Goal: Task Accomplishment & Management: Manage account settings

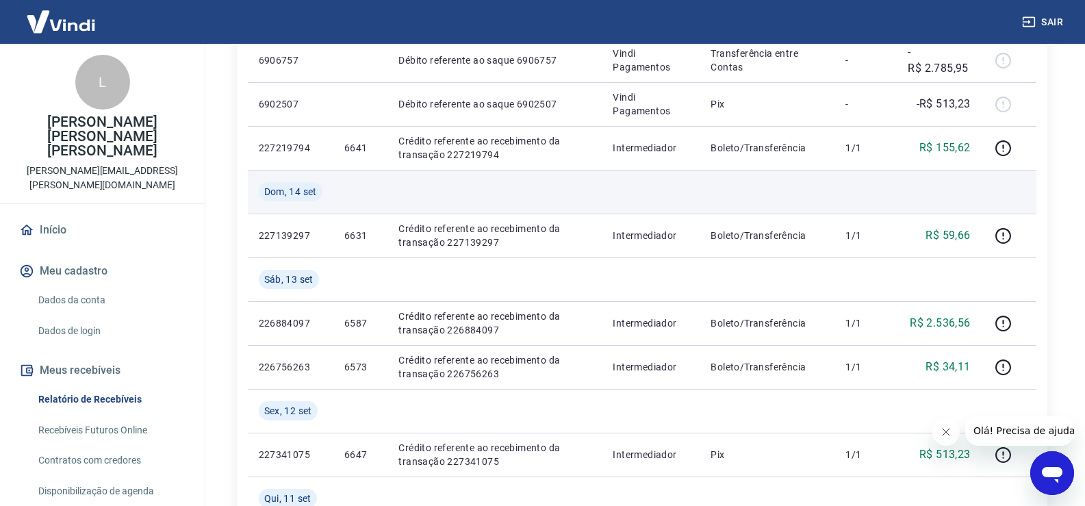
scroll to position [799, 0]
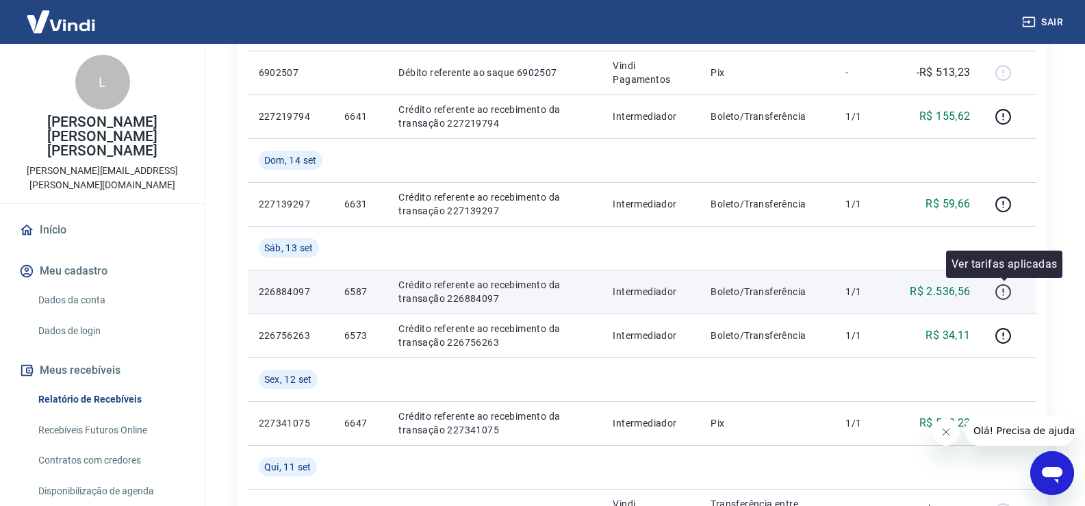
click at [1012, 288] on icon "button" at bounding box center [1003, 291] width 17 height 17
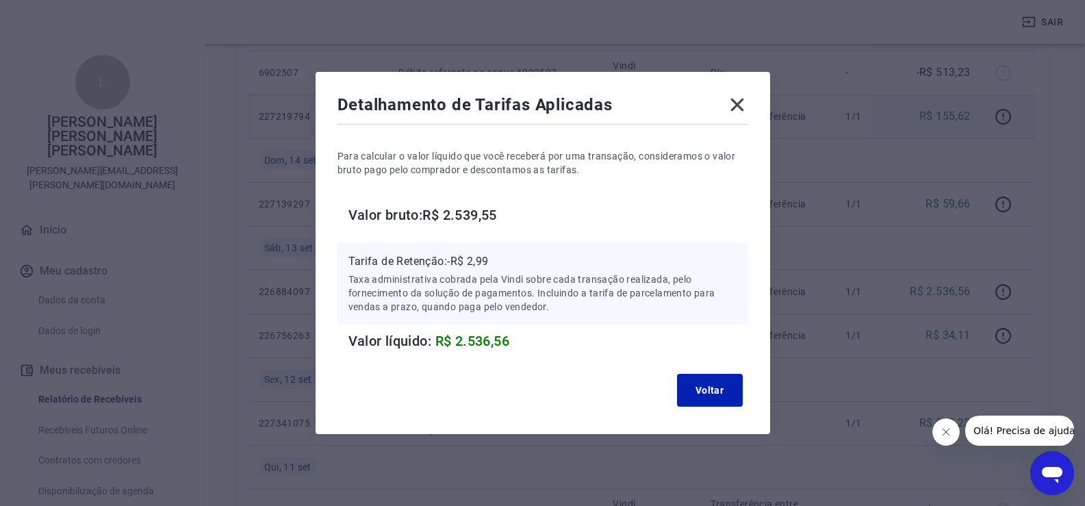
click at [737, 97] on icon at bounding box center [737, 105] width 22 height 22
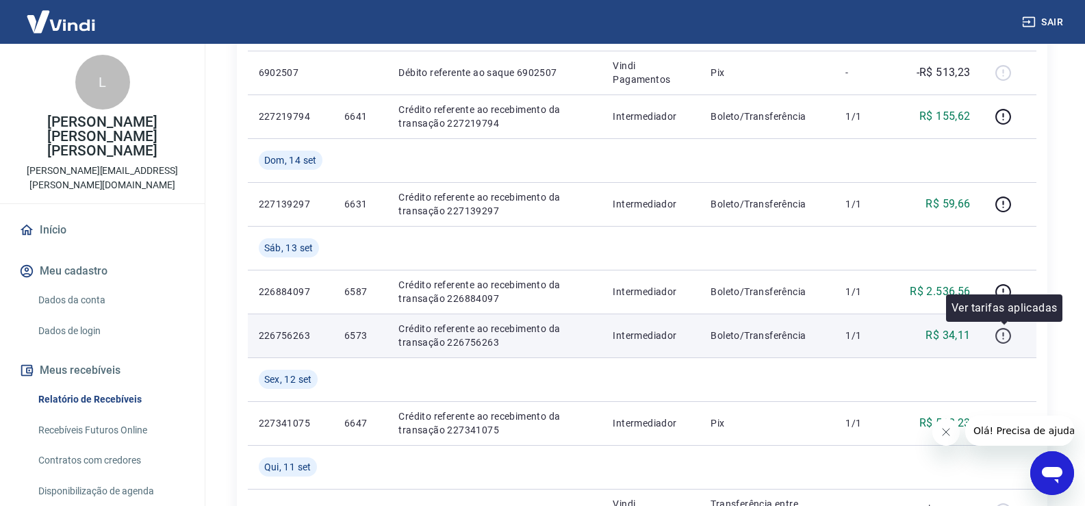
click at [1001, 340] on icon "button" at bounding box center [1003, 335] width 17 height 17
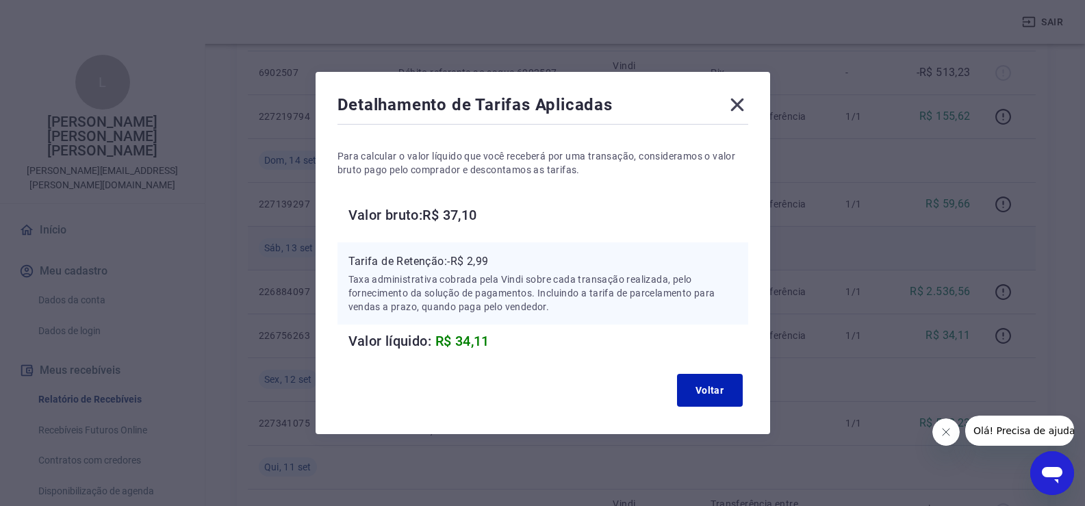
drag, startPoint x: 736, startPoint y: 105, endPoint x: 758, endPoint y: 254, distance: 150.2
click at [734, 107] on icon at bounding box center [737, 105] width 22 height 22
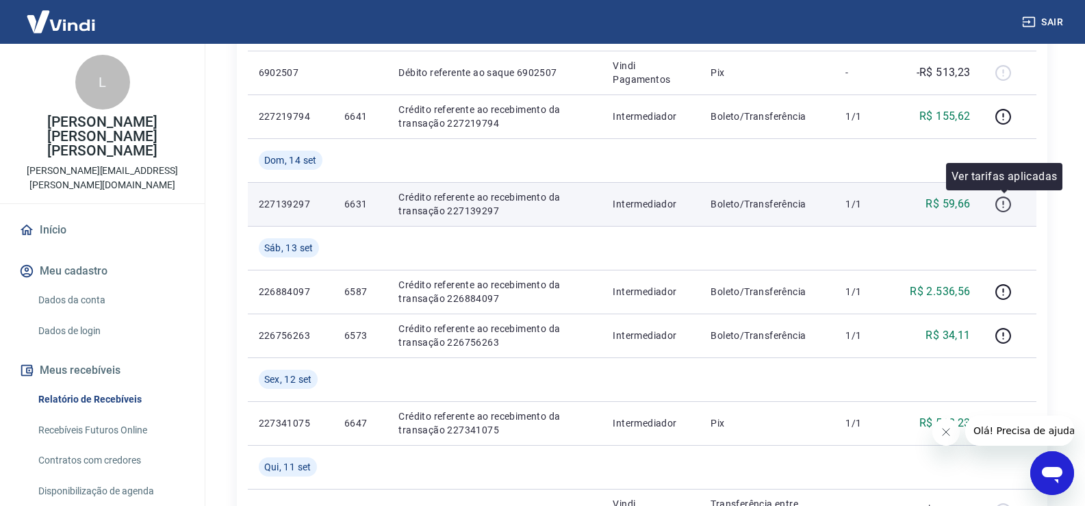
click at [1006, 206] on icon "button" at bounding box center [1003, 204] width 17 height 17
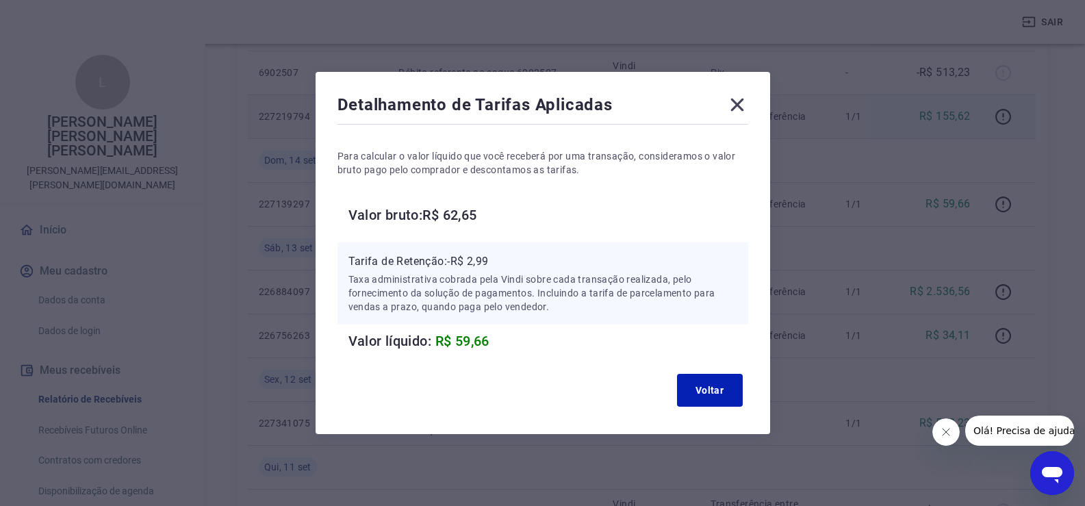
click at [743, 108] on icon at bounding box center [737, 105] width 22 height 22
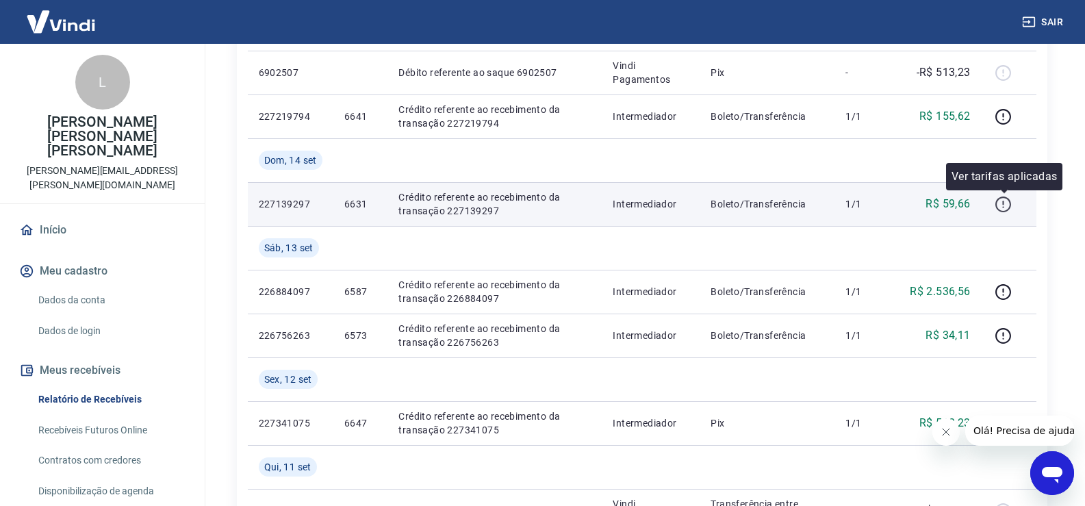
click at [1008, 205] on icon "button" at bounding box center [1003, 204] width 17 height 17
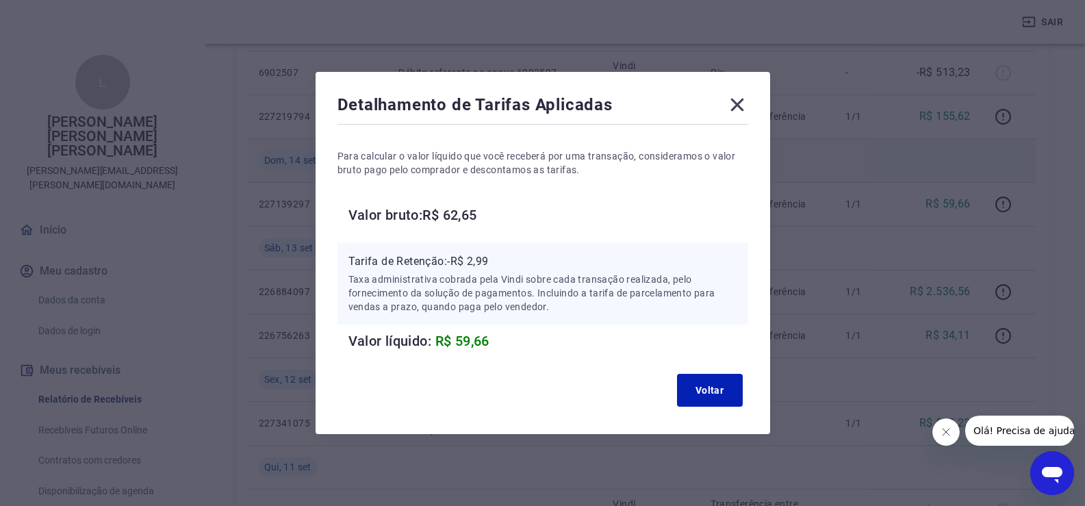
click at [739, 104] on icon at bounding box center [737, 105] width 22 height 22
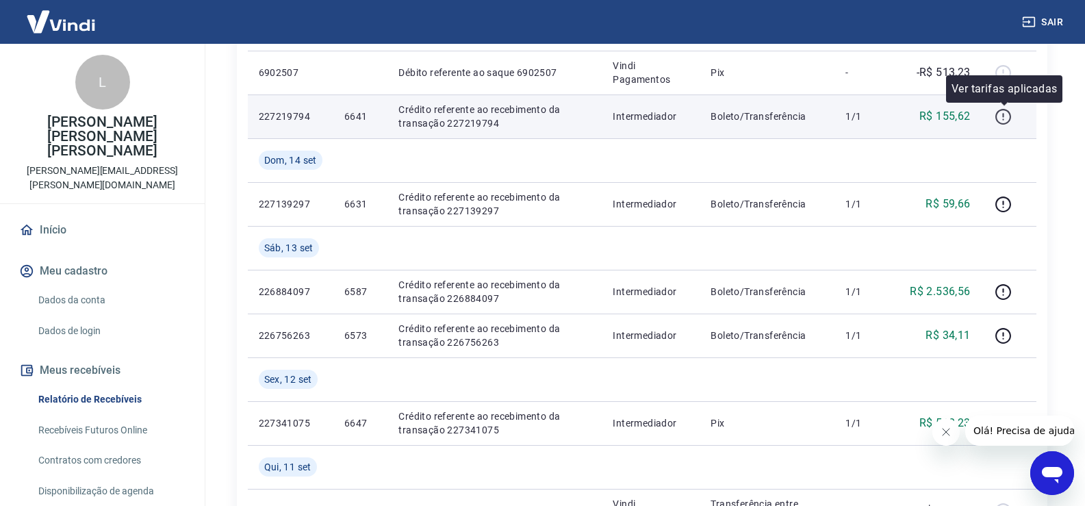
click at [1008, 113] on icon "button" at bounding box center [1003, 116] width 17 height 17
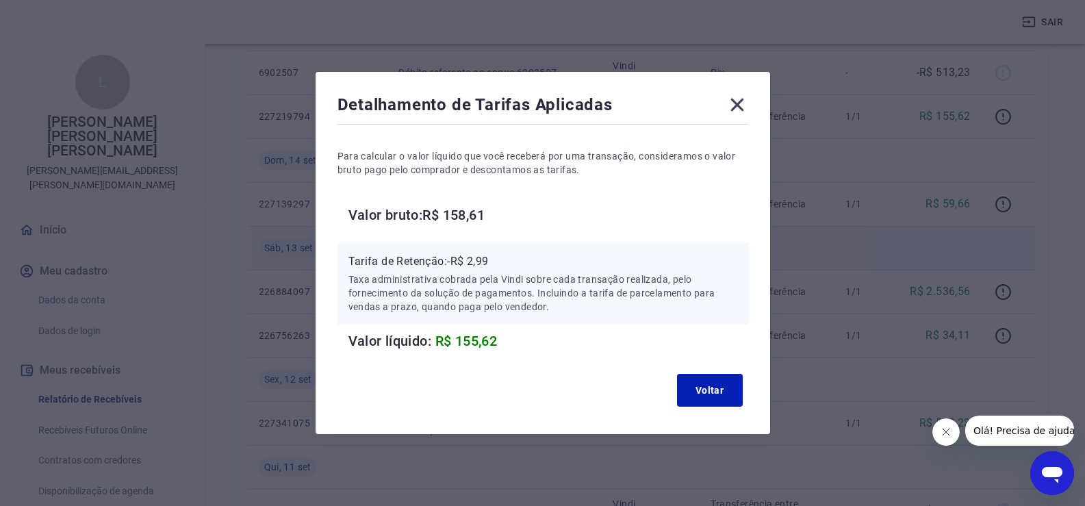
drag, startPoint x: 742, startPoint y: 103, endPoint x: 729, endPoint y: 263, distance: 160.7
click at [742, 103] on icon at bounding box center [736, 105] width 13 height 13
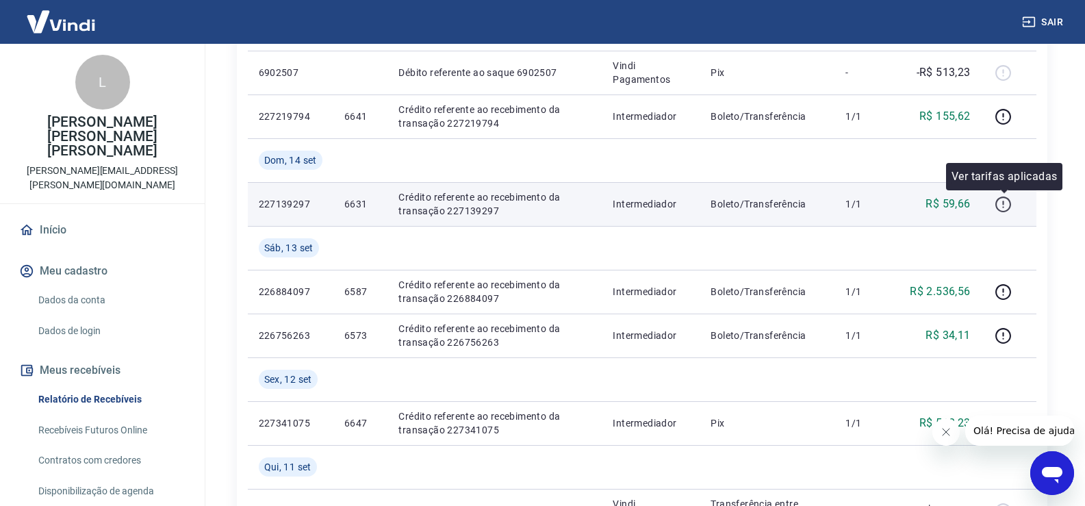
click at [1006, 204] on icon "button" at bounding box center [1003, 204] width 17 height 17
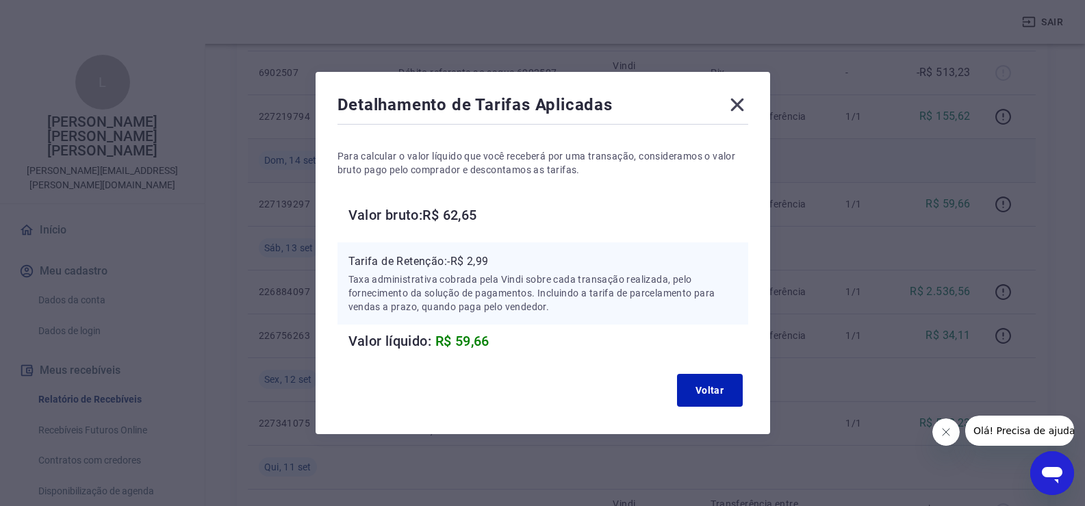
drag, startPoint x: 745, startPoint y: 106, endPoint x: 726, endPoint y: 148, distance: 46.2
click at [743, 107] on icon at bounding box center [736, 105] width 13 height 13
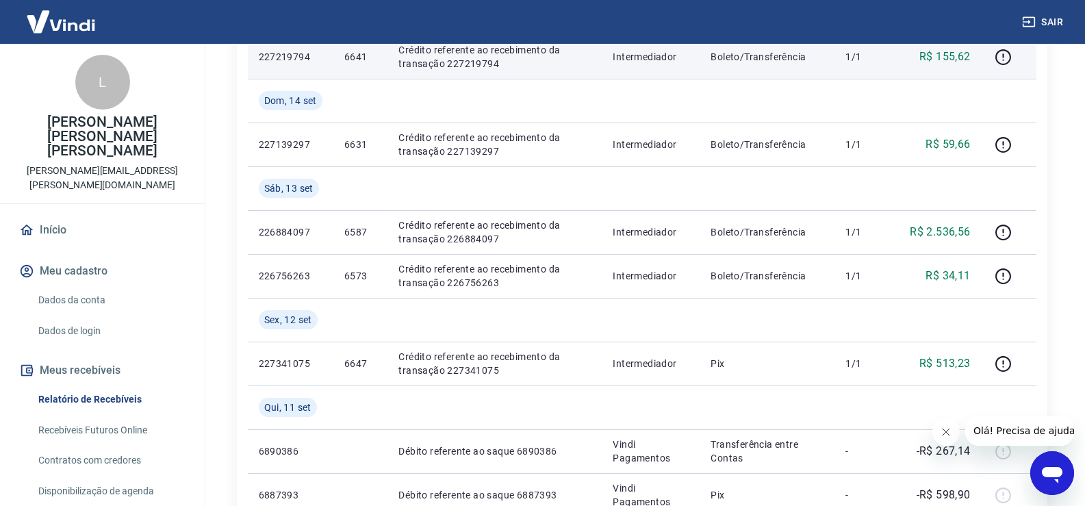
scroll to position [950, 0]
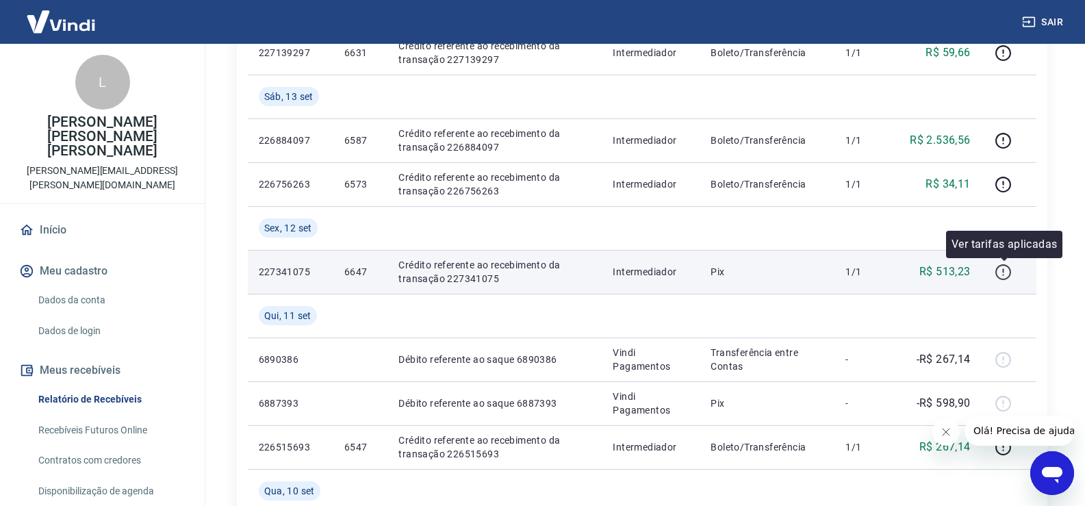
click at [1001, 272] on icon "button" at bounding box center [1003, 272] width 17 height 17
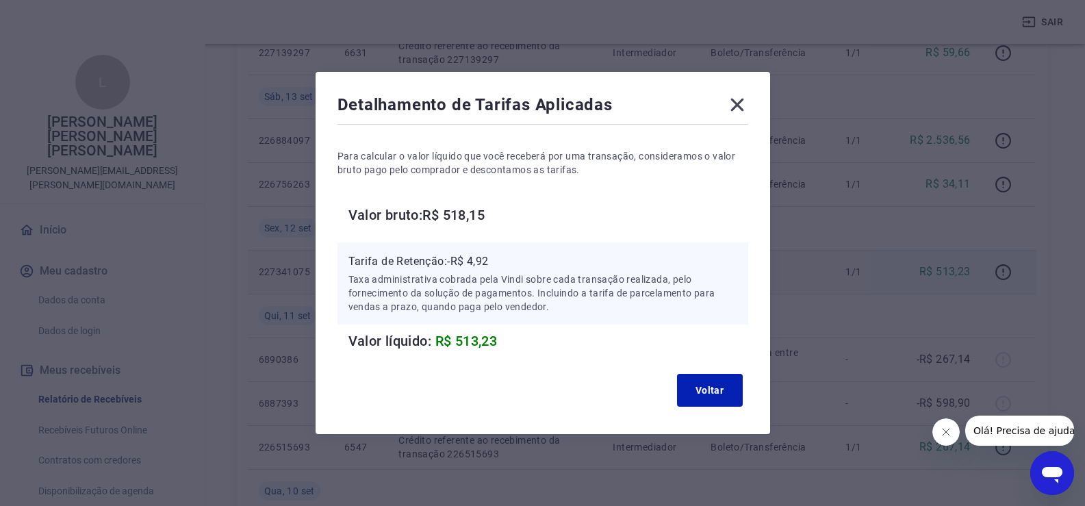
click at [746, 107] on icon at bounding box center [737, 105] width 22 height 22
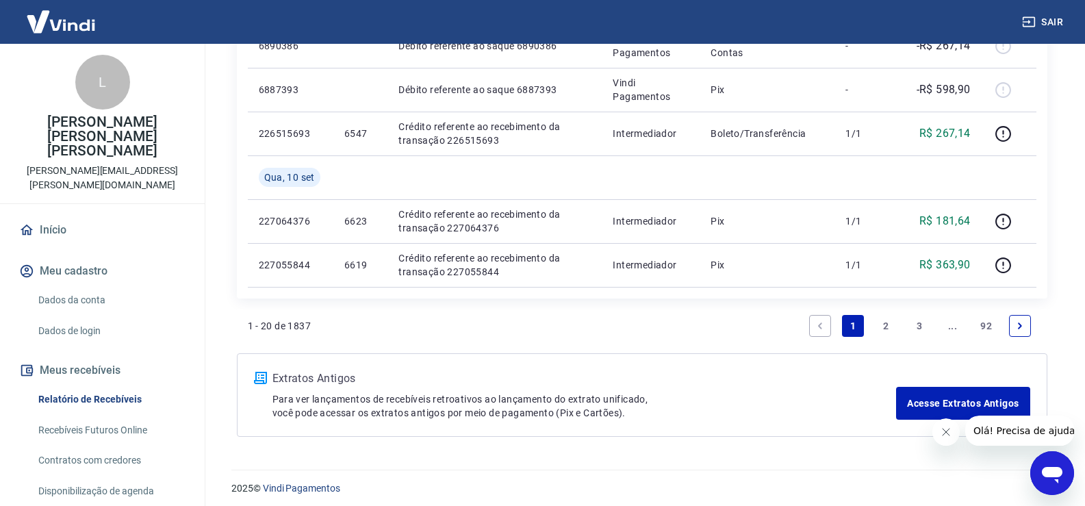
scroll to position [1270, 0]
